Goal: Transaction & Acquisition: Purchase product/service

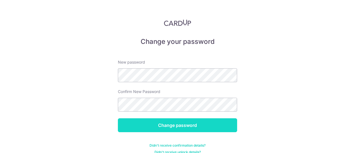
click at [188, 128] on input "Change password" at bounding box center [177, 125] width 119 height 14
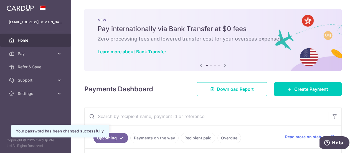
scroll to position [56, 0]
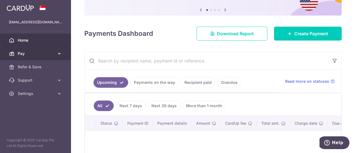
click at [49, 54] on span "Pay" at bounding box center [36, 54] width 37 height 6
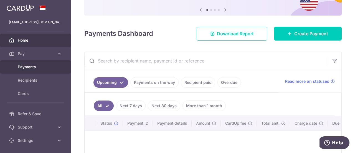
click at [43, 64] on span "Payments" at bounding box center [36, 67] width 37 height 6
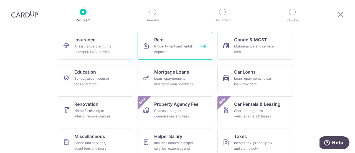
scroll to position [83, 0]
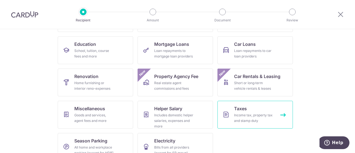
click at [236, 108] on span "Taxes" at bounding box center [240, 108] width 13 height 7
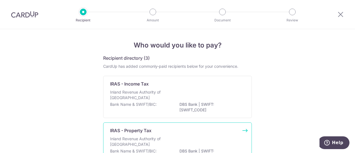
scroll to position [28, 0]
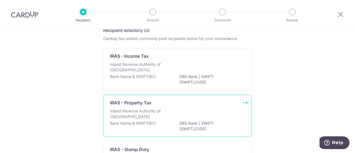
click at [184, 97] on div "IRAS - Property Tax Inland Revenue Authority of Singapore Bank Name & SWIFT/BIC…" at bounding box center [177, 116] width 149 height 42
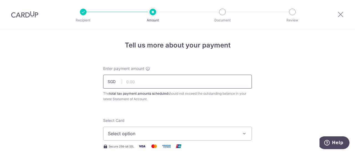
click at [184, 84] on input "text" at bounding box center [177, 82] width 149 height 14
click at [224, 12] on div at bounding box center [222, 12] width 7 height 7
click at [342, 16] on icon at bounding box center [341, 14] width 7 height 7
